Goal: Information Seeking & Learning: Understand process/instructions

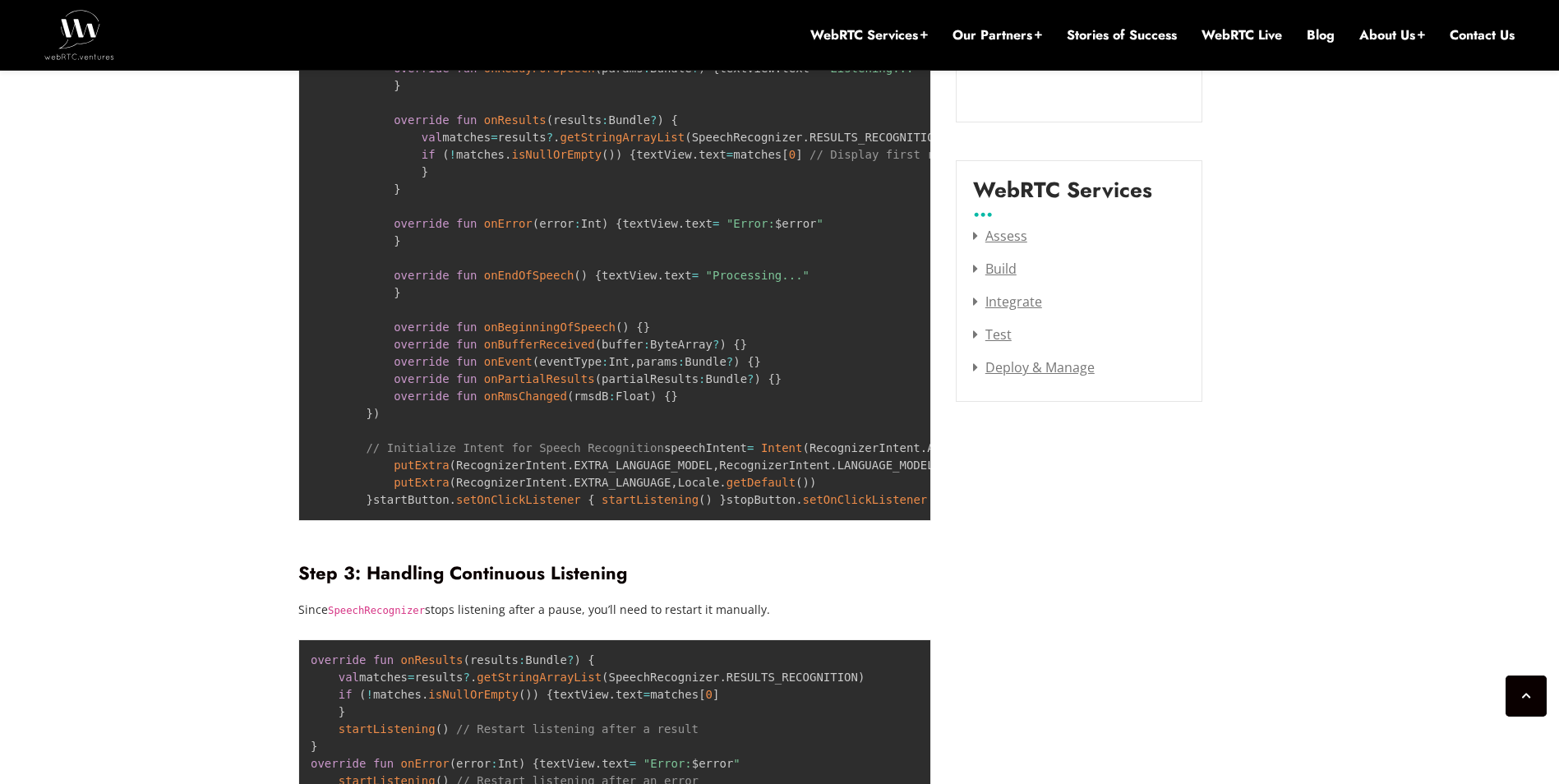
scroll to position [2071, 0]
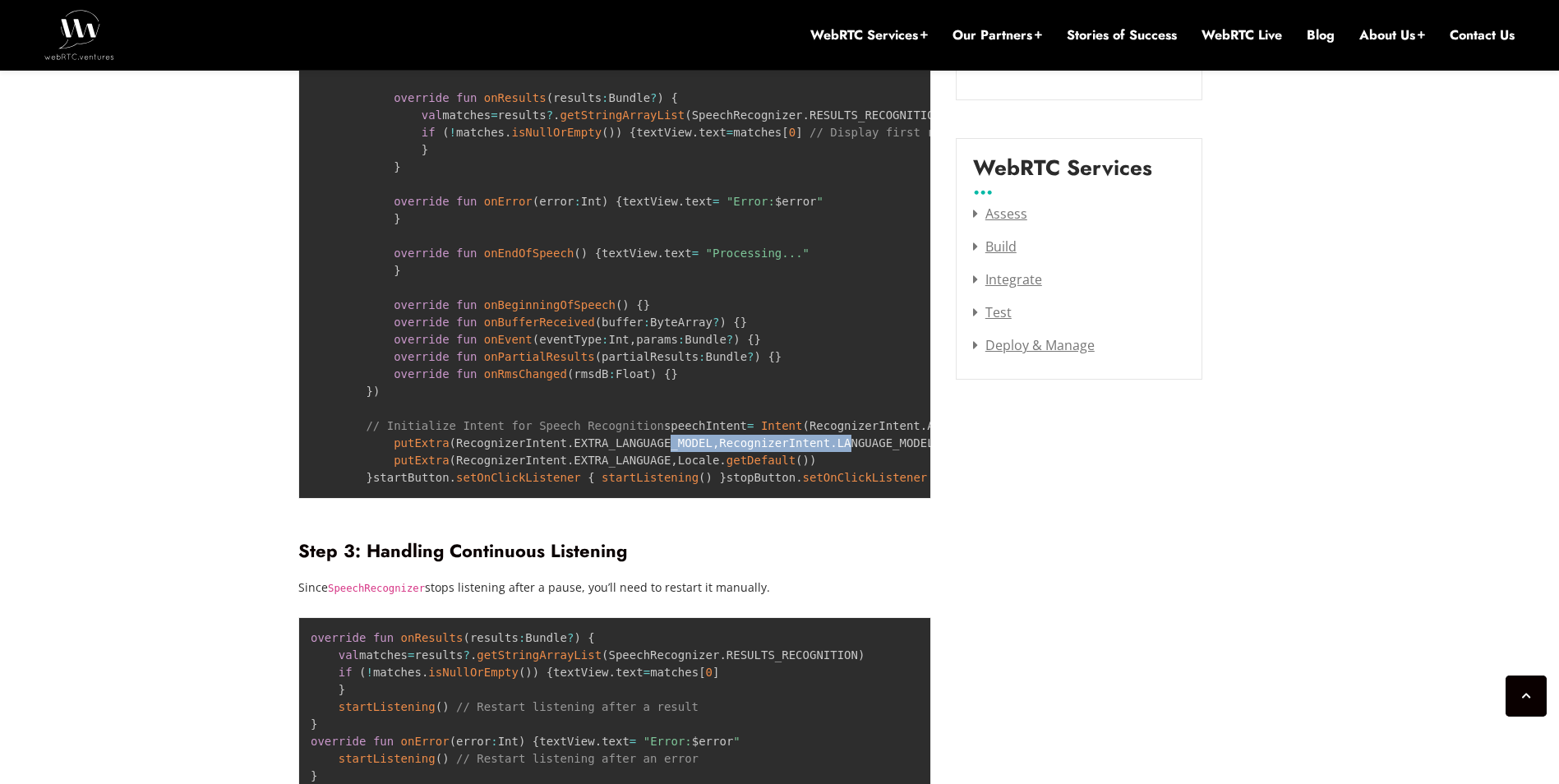
drag, startPoint x: 639, startPoint y: 492, endPoint x: 810, endPoint y: 494, distance: 171.0
click at [810, 484] on code "speechRecognizer = SpeechRecognizer . createSpeechRecognizer ( this ) speechRec…" at bounding box center [761, 253] width 901 height 462
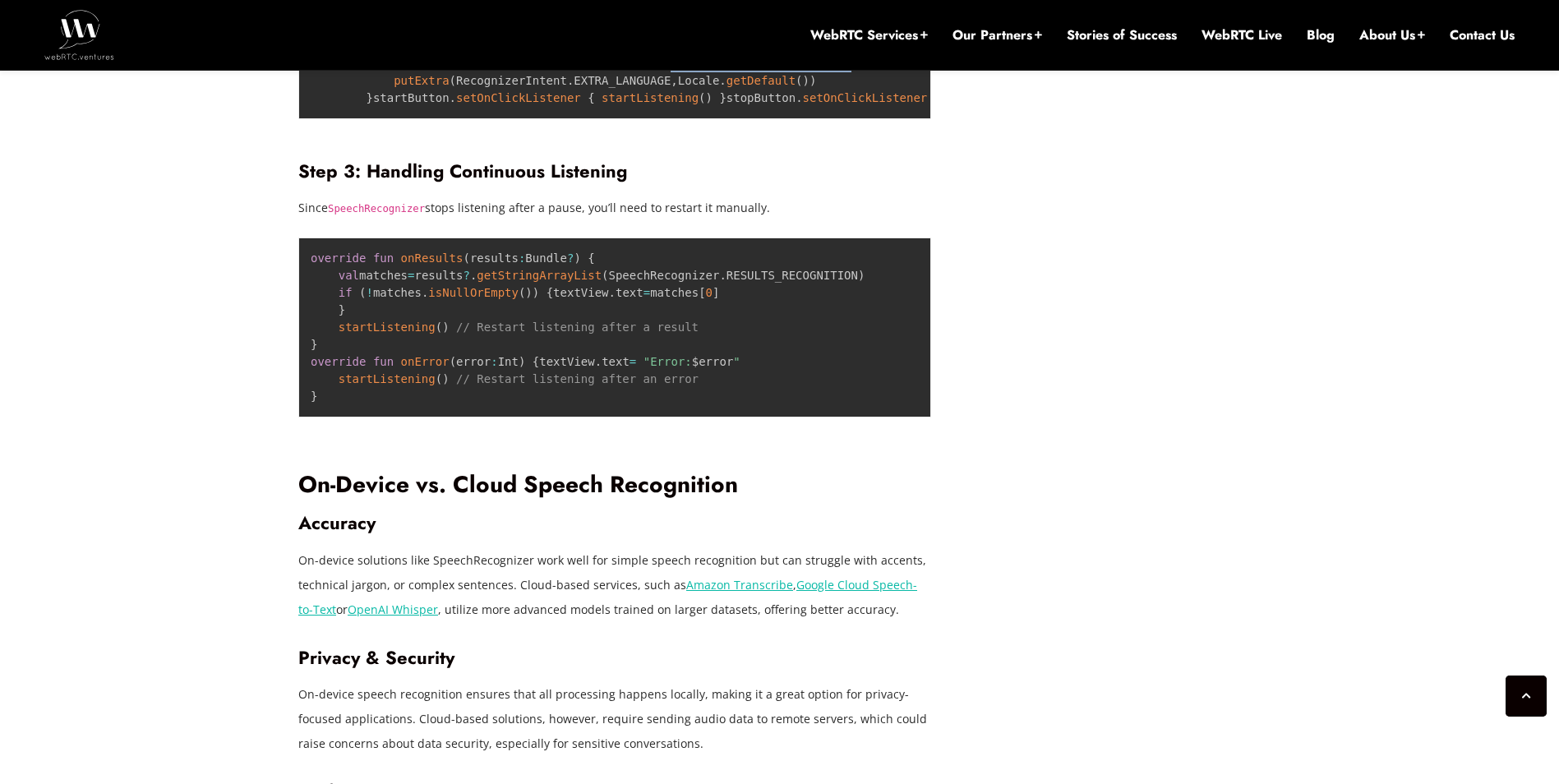
scroll to position [2647, 0]
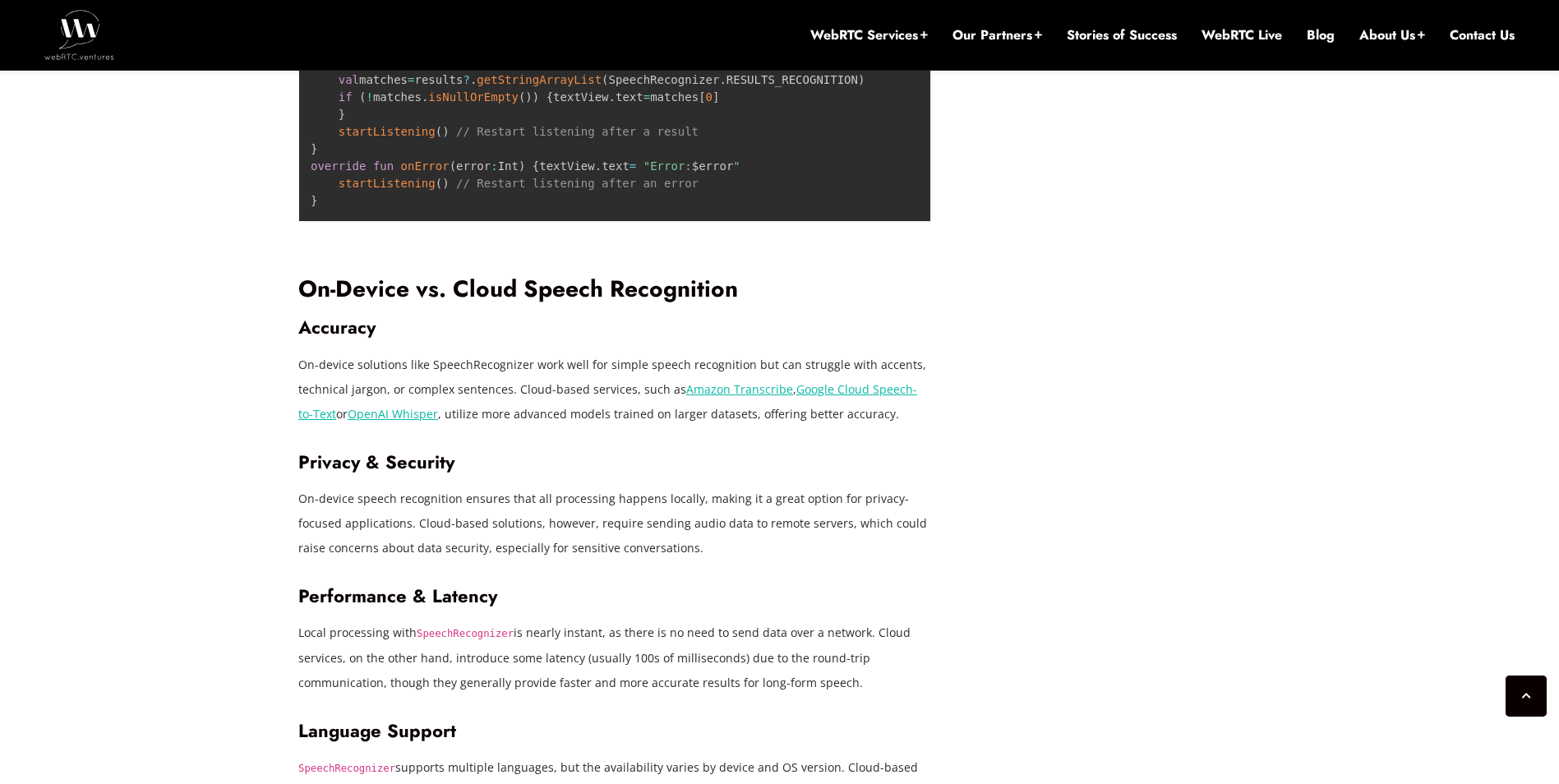
click at [485, 86] on span "getStringArrayList" at bounding box center [539, 80] width 125 height 13
click at [382, 138] on span "startListening" at bounding box center [387, 132] width 97 height 13
click at [517, 138] on span "// Restart listening after a result" at bounding box center [577, 132] width 243 height 13
click at [599, 138] on span "// Restart listening after a result" at bounding box center [577, 132] width 243 height 13
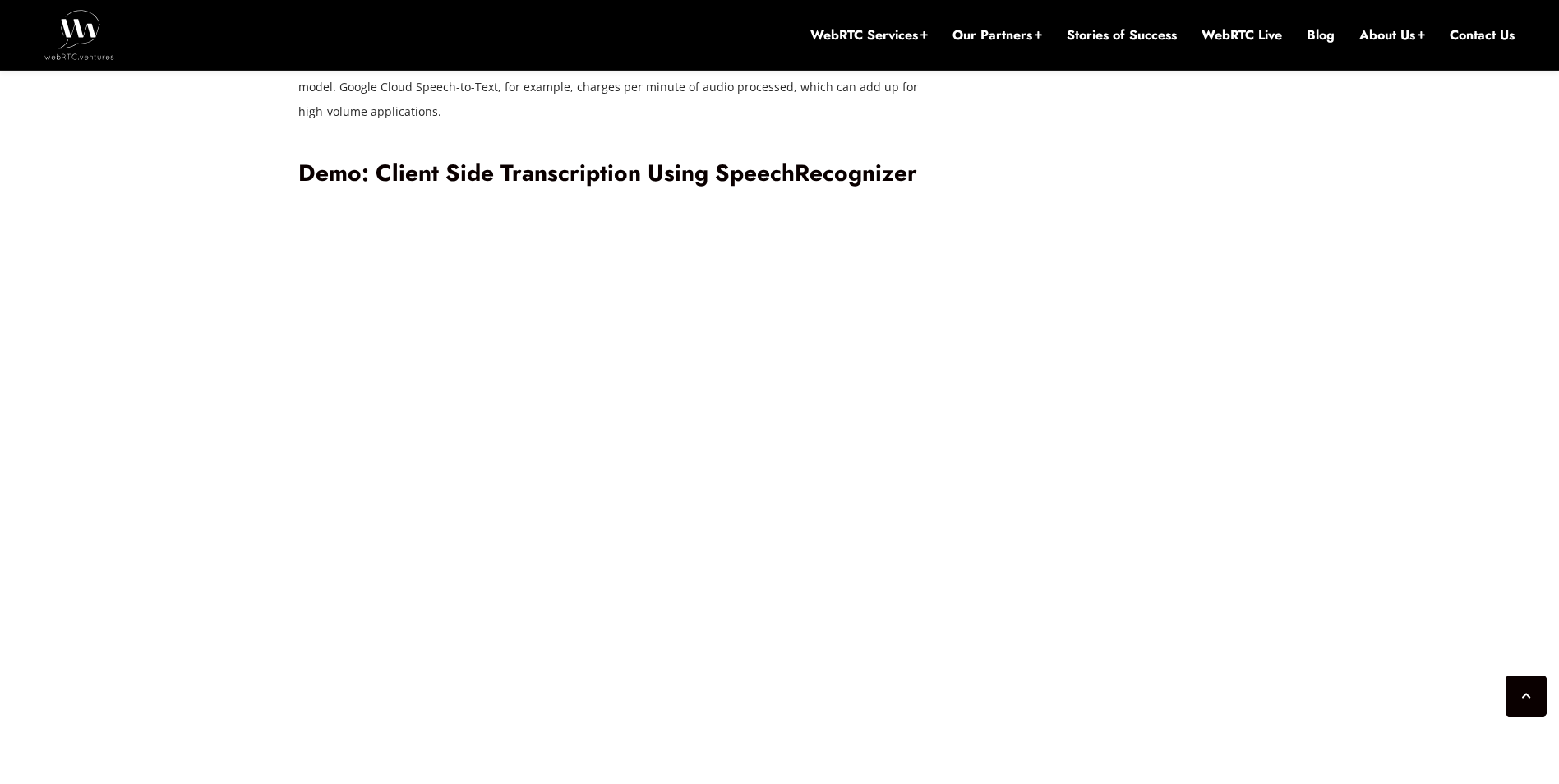
scroll to position [3468, 0]
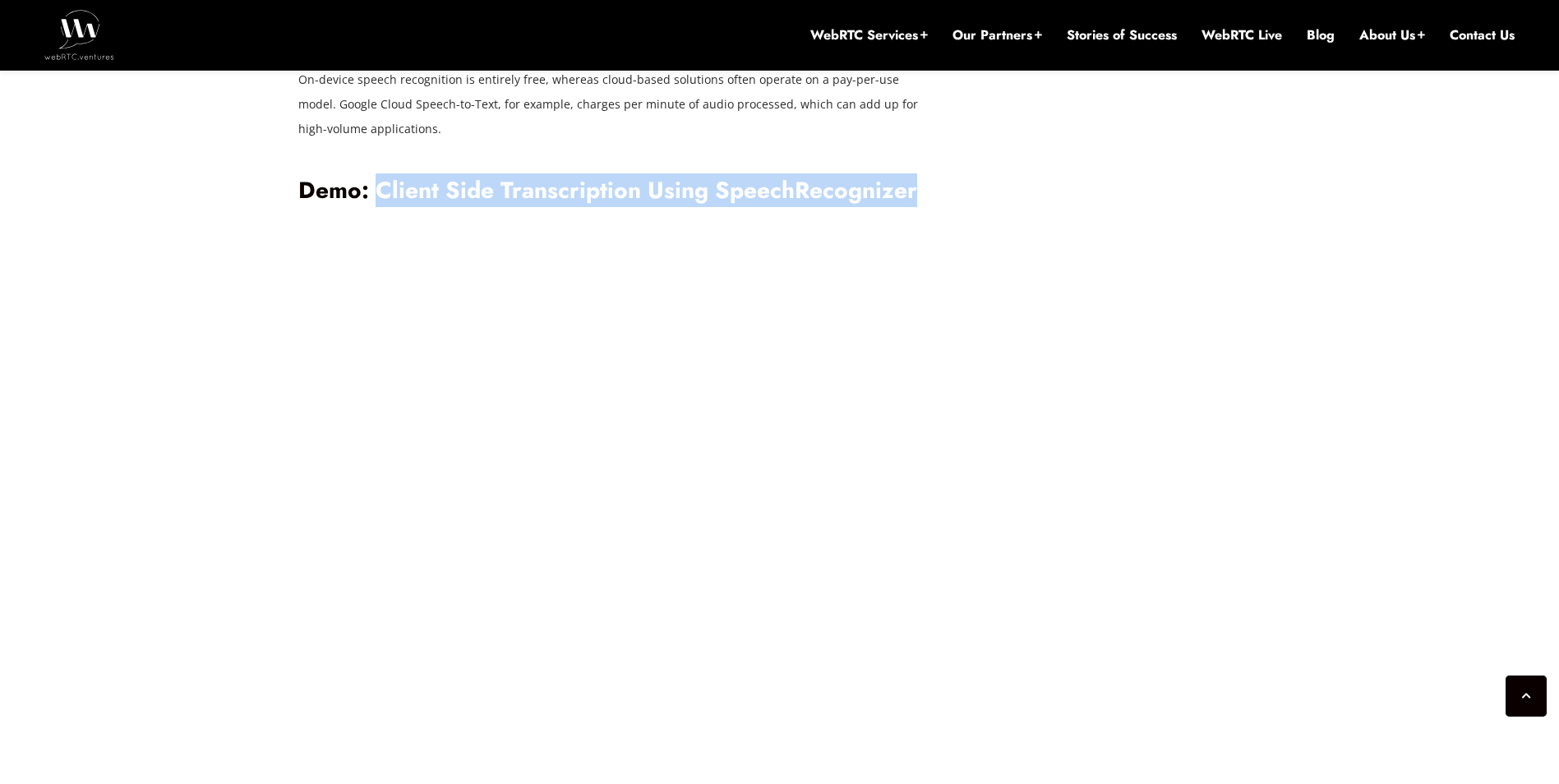
drag, startPoint x: 381, startPoint y: 346, endPoint x: 916, endPoint y: 340, distance: 535.0
click at [916, 206] on h2 "Demo: Client Side Transcription Using SpeechRecognizer" at bounding box center [615, 191] width 633 height 29
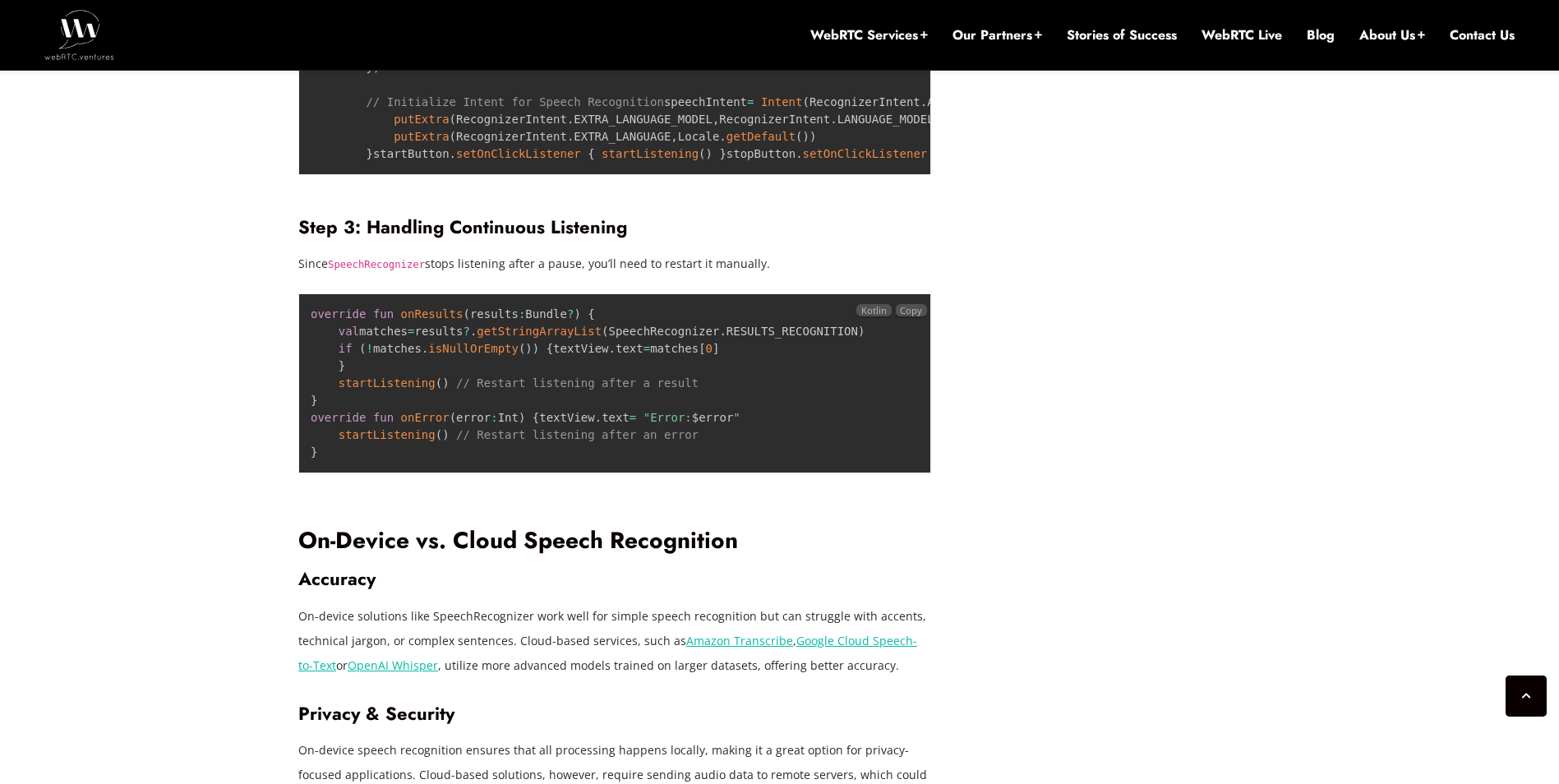
scroll to position [2400, 0]
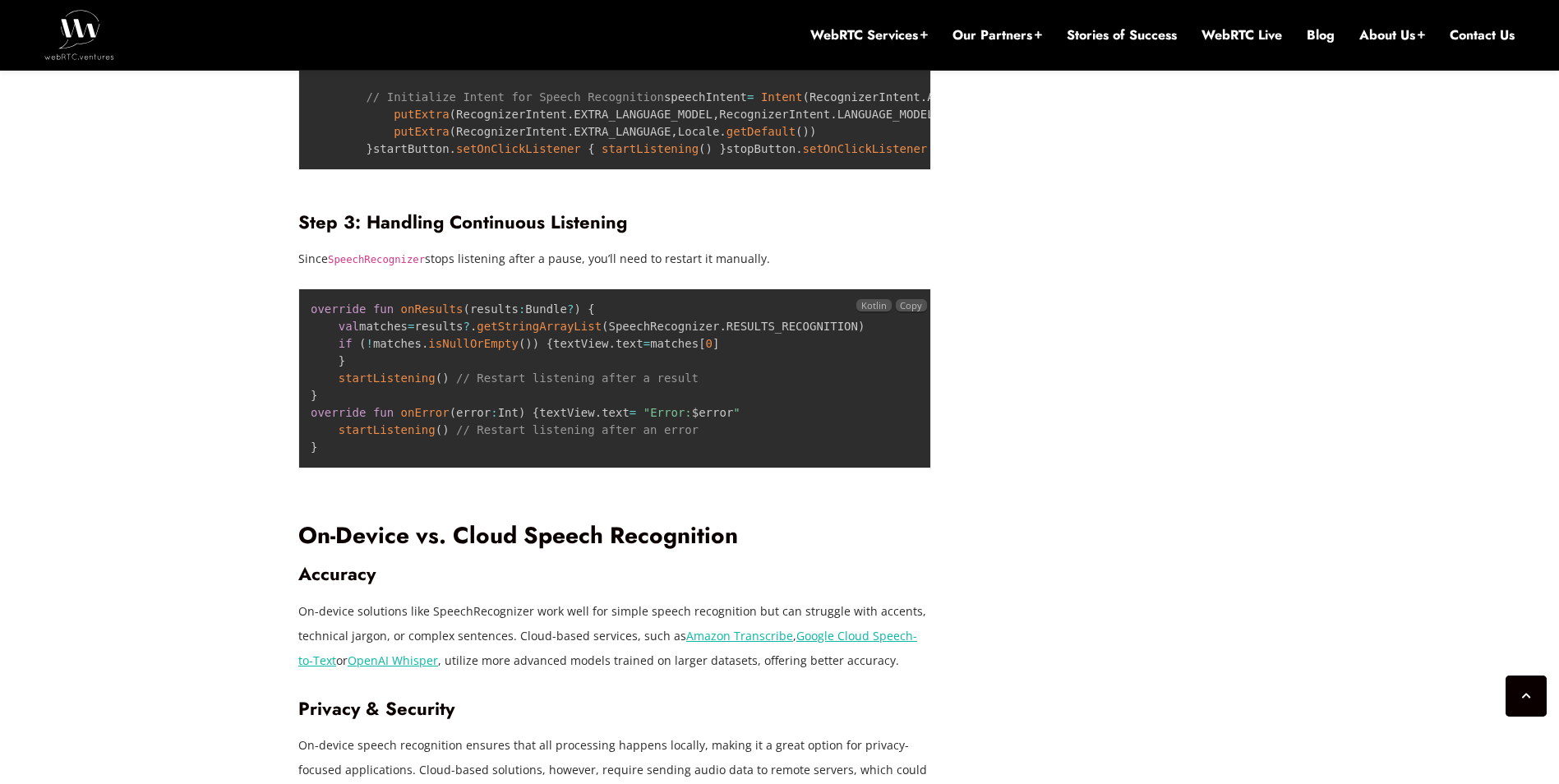
click at [411, 316] on span "onResults" at bounding box center [432, 309] width 63 height 13
click at [408, 316] on span "onResults" at bounding box center [432, 309] width 63 height 13
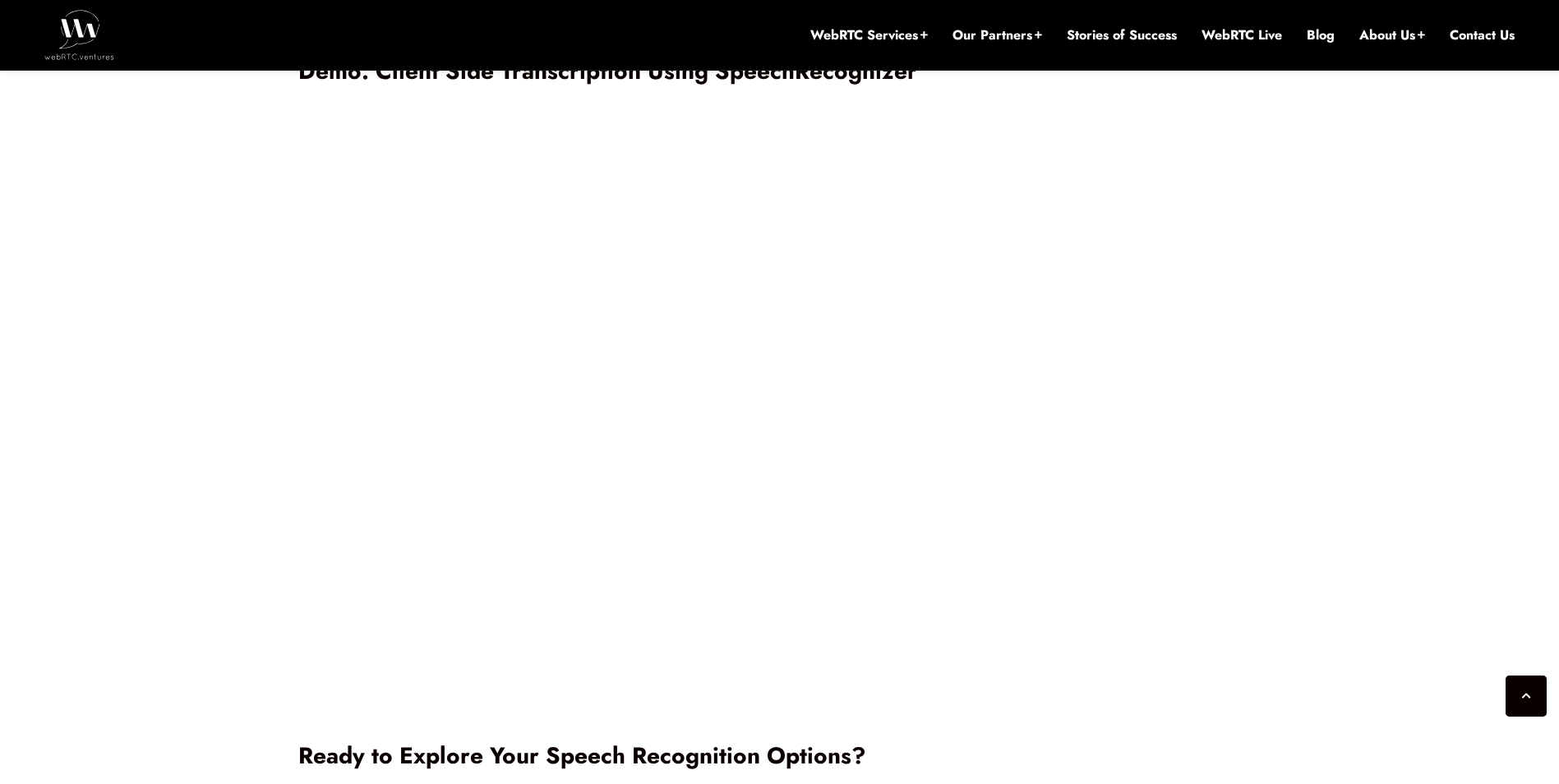
scroll to position [3611, 0]
